Goal: Information Seeking & Learning: Learn about a topic

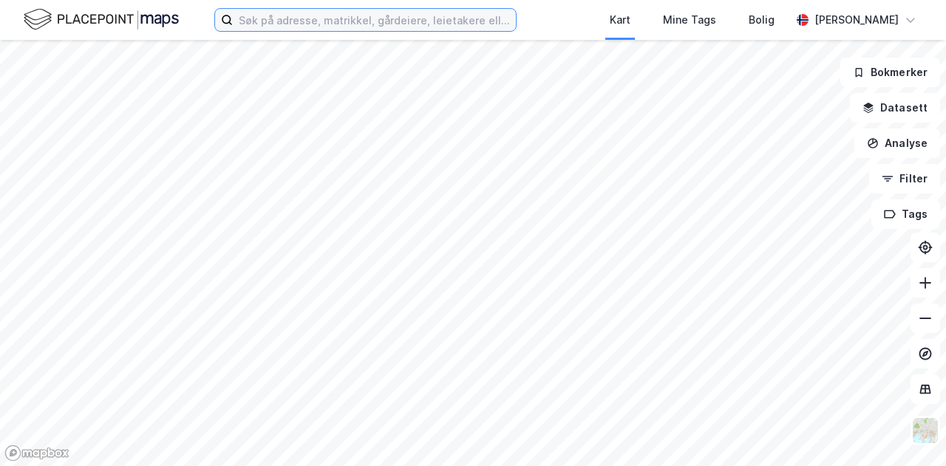
click at [435, 30] on input at bounding box center [374, 20] width 283 height 22
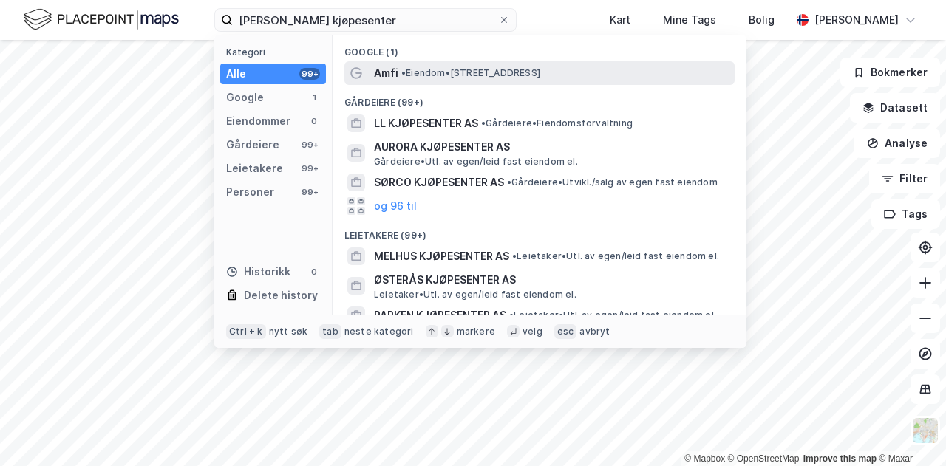
click at [427, 72] on span "• Eiendom • [STREET_ADDRESS]" at bounding box center [470, 73] width 139 height 12
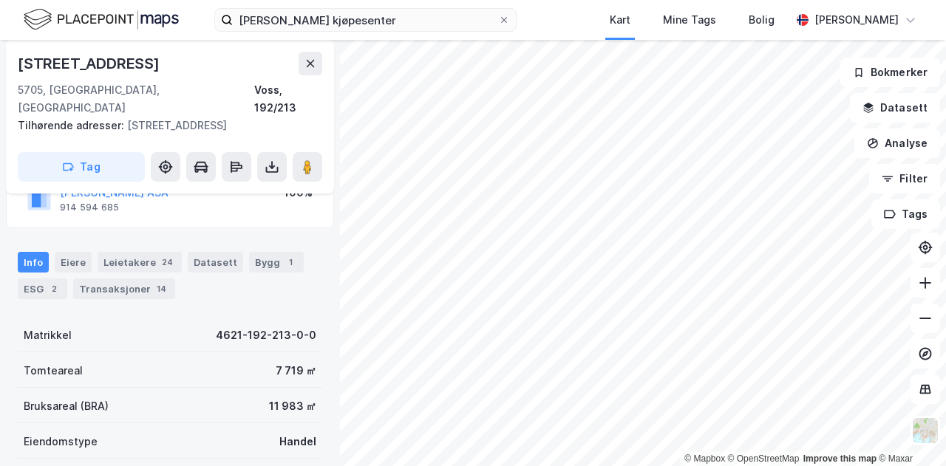
scroll to position [148, 0]
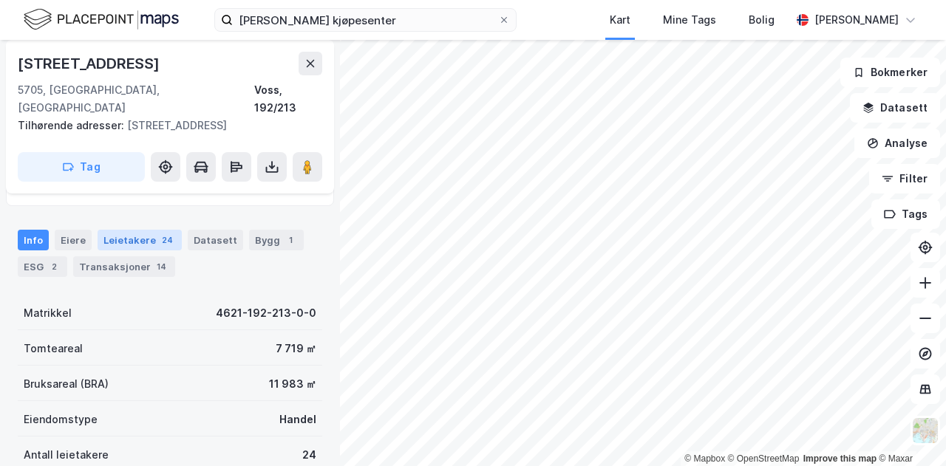
click at [139, 230] on div "Leietakere 24" at bounding box center [140, 240] width 84 height 21
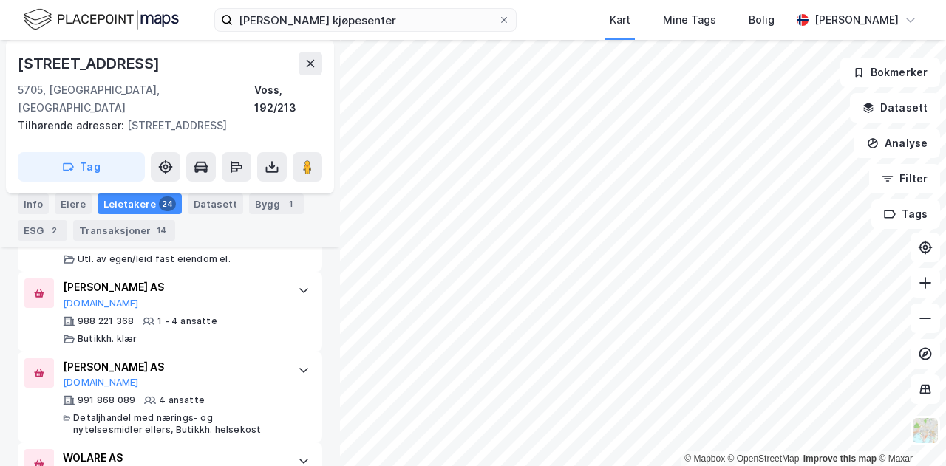
scroll to position [2211, 0]
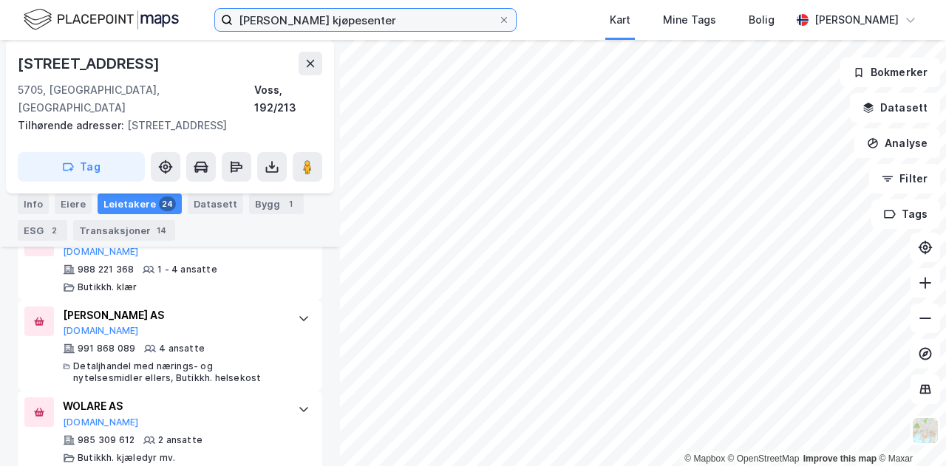
click at [416, 29] on input "[PERSON_NAME] kjøpesenter" at bounding box center [365, 20] width 265 height 22
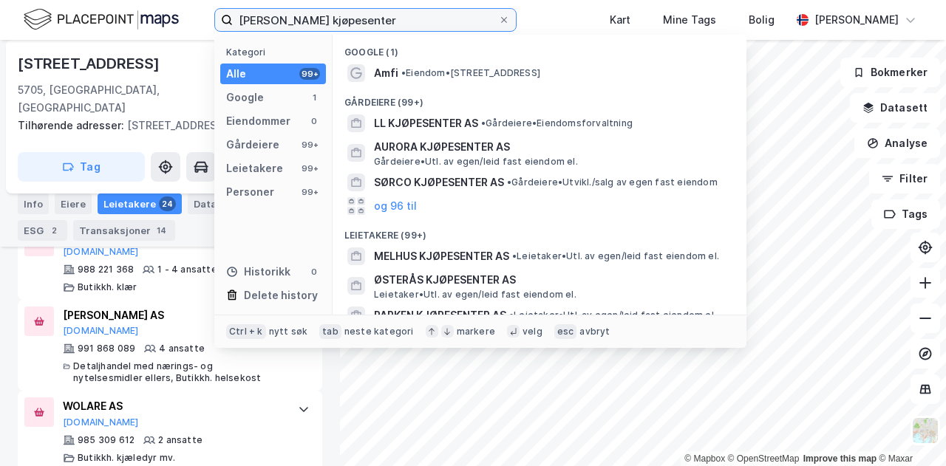
click at [416, 29] on input "[PERSON_NAME] kjøpesenter" at bounding box center [365, 20] width 265 height 22
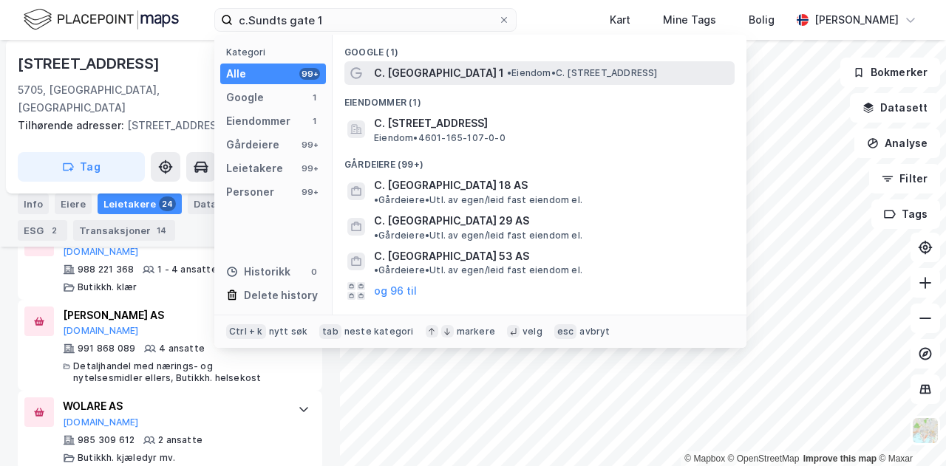
click at [470, 82] on div "C. [GEOGRAPHIC_DATA] 1 • Eiendom • C. [STREET_ADDRESS]" at bounding box center [539, 73] width 390 height 24
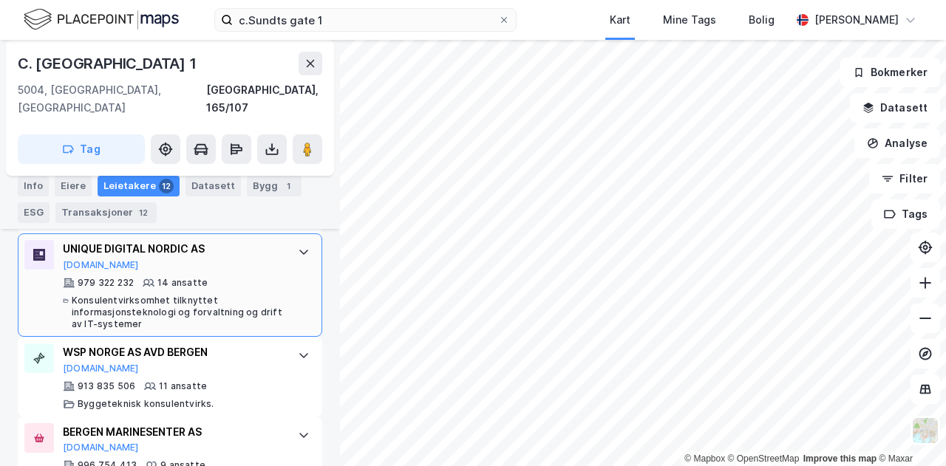
scroll to position [591, 0]
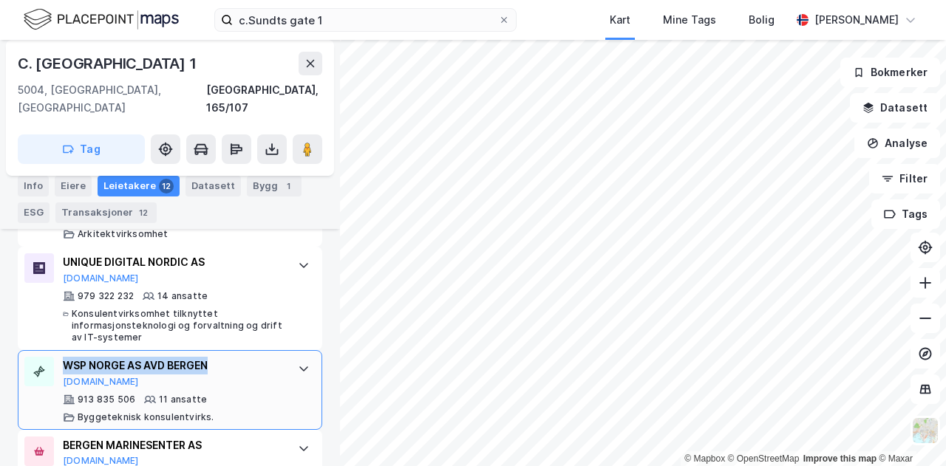
drag, startPoint x: 215, startPoint y: 345, endPoint x: 62, endPoint y: 353, distance: 153.2
click at [63, 357] on div "WSP NORGE AS AVD BERGEN" at bounding box center [173, 366] width 220 height 18
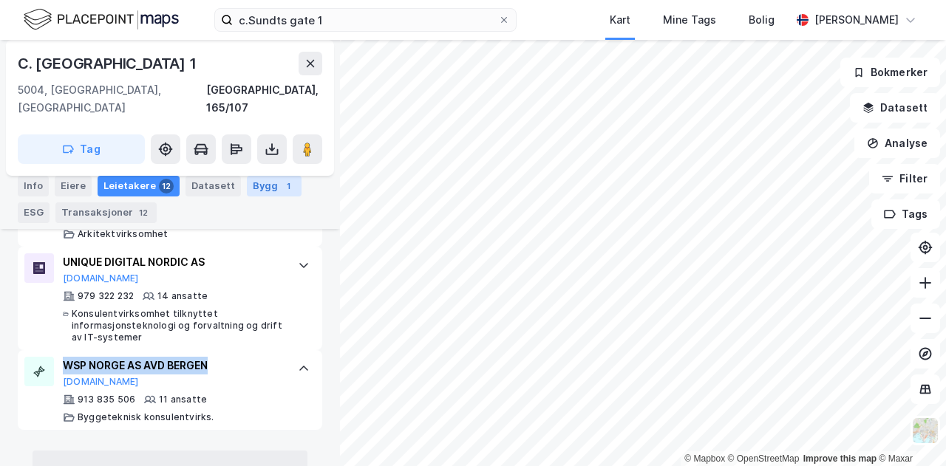
copy div "WSP NORGE AS AVD BERGEN"
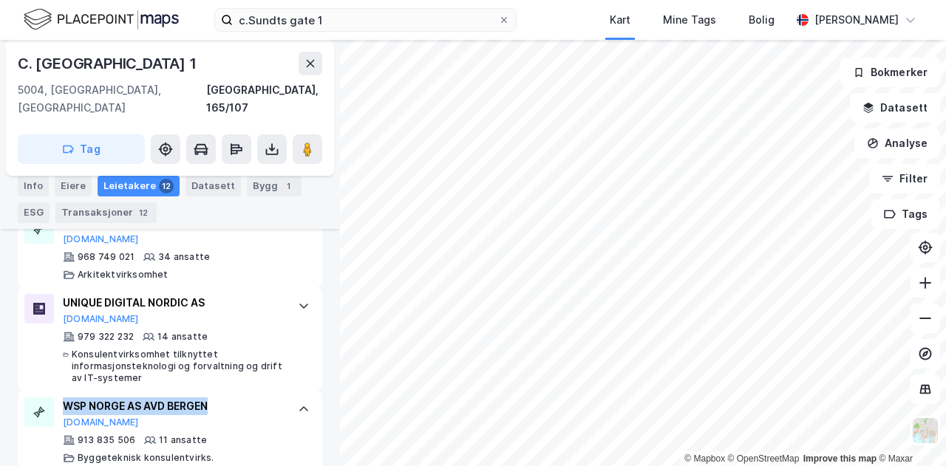
scroll to position [550, 0]
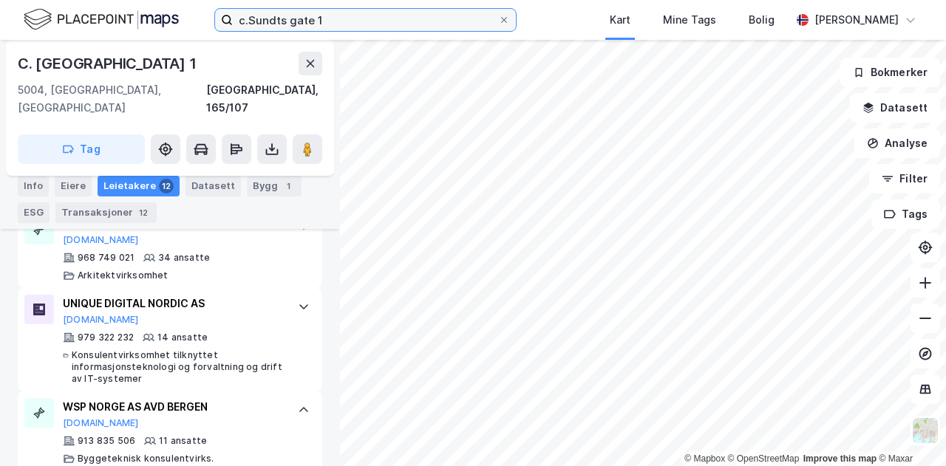
click at [297, 30] on input "c.Sundts gate 1" at bounding box center [365, 20] width 265 height 22
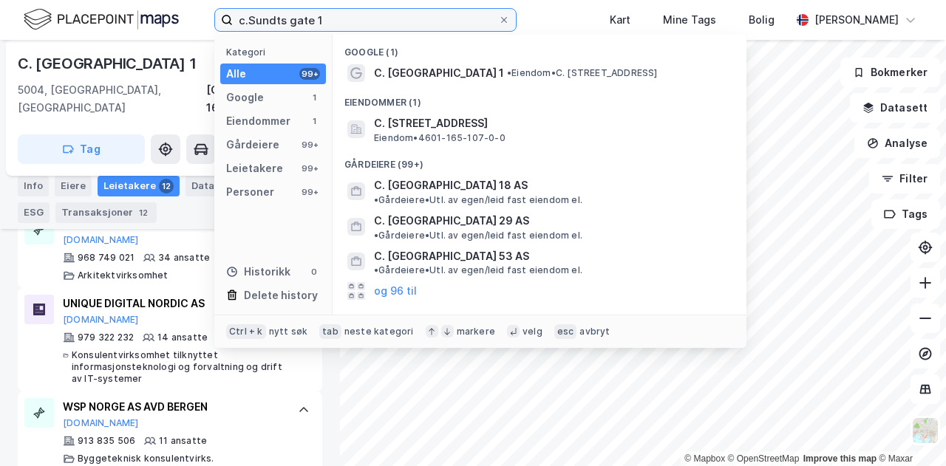
click at [297, 30] on input "c.Sundts gate 1" at bounding box center [365, 20] width 265 height 22
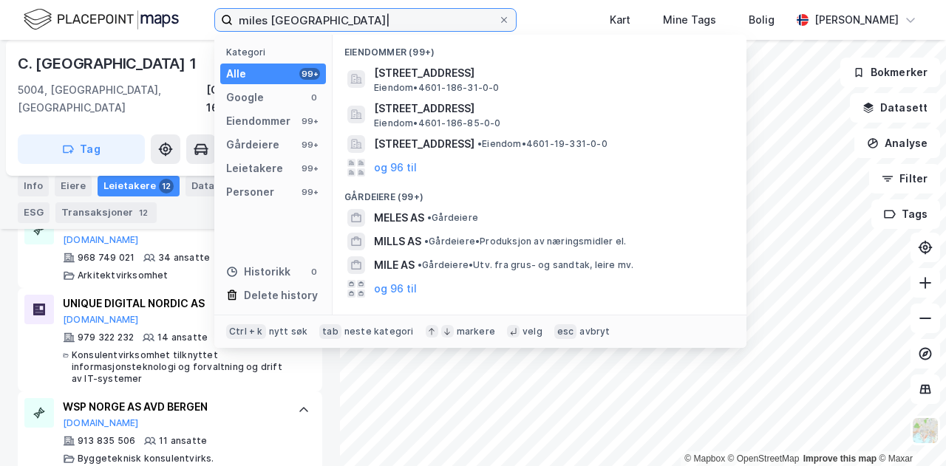
type input "miles [GEOGRAPHIC_DATA]|"
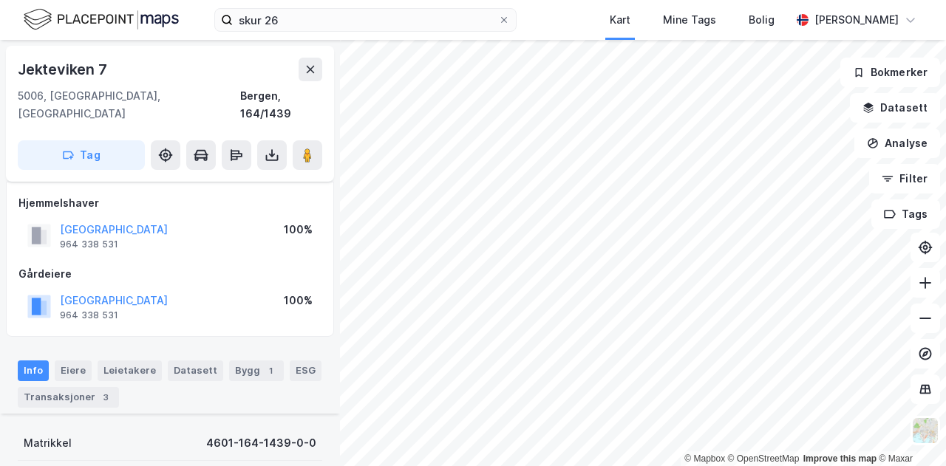
scroll to position [273, 0]
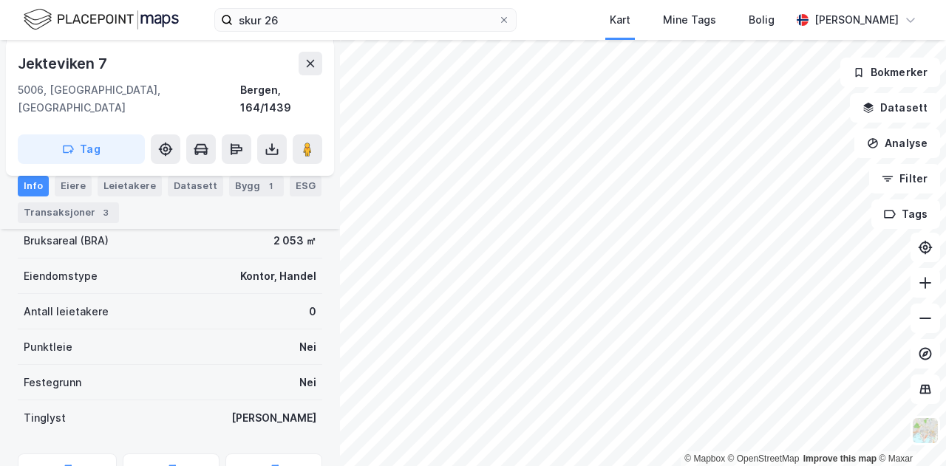
scroll to position [273, 0]
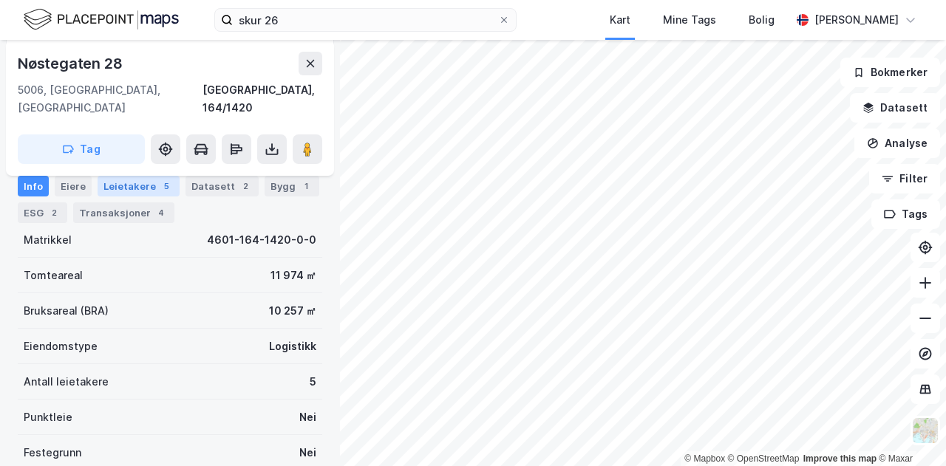
click at [143, 180] on div "Leietakere 5" at bounding box center [139, 186] width 82 height 21
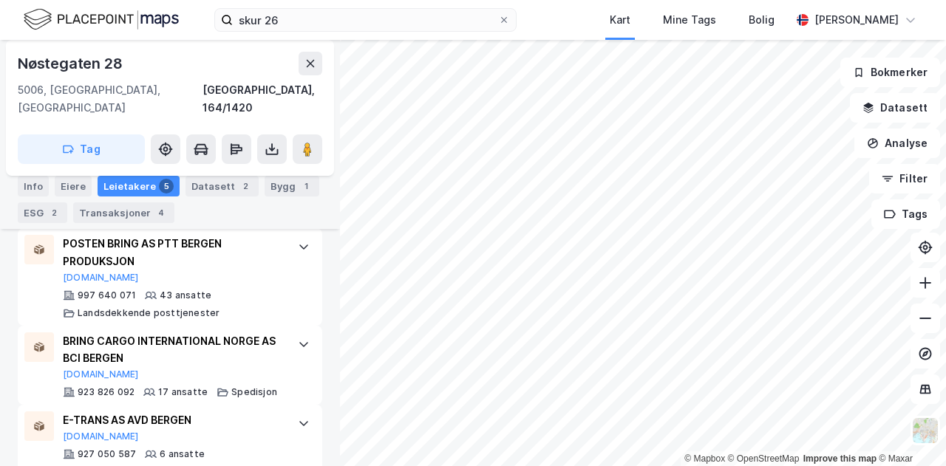
scroll to position [732, 0]
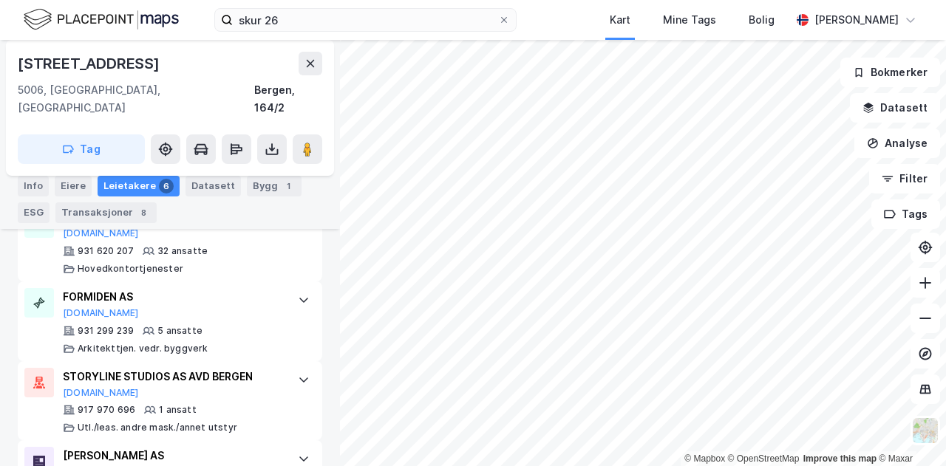
scroll to position [674, 0]
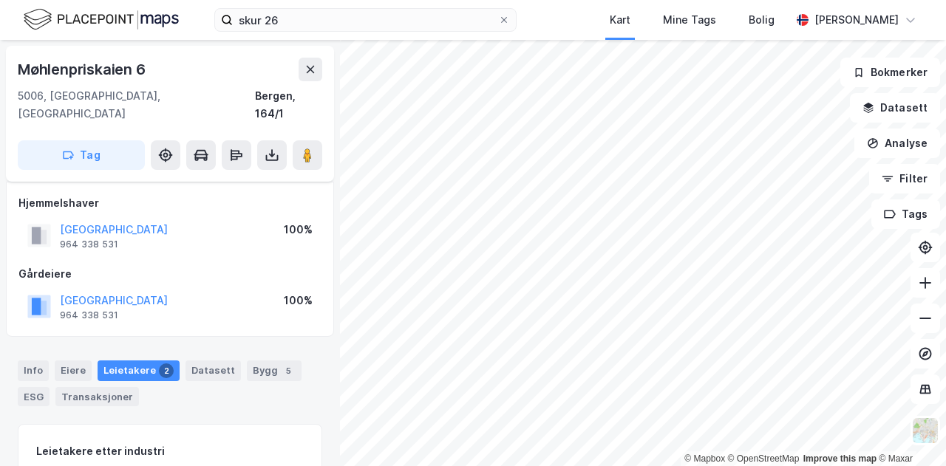
scroll to position [159, 0]
